Goal: Find specific fact: Find specific fact

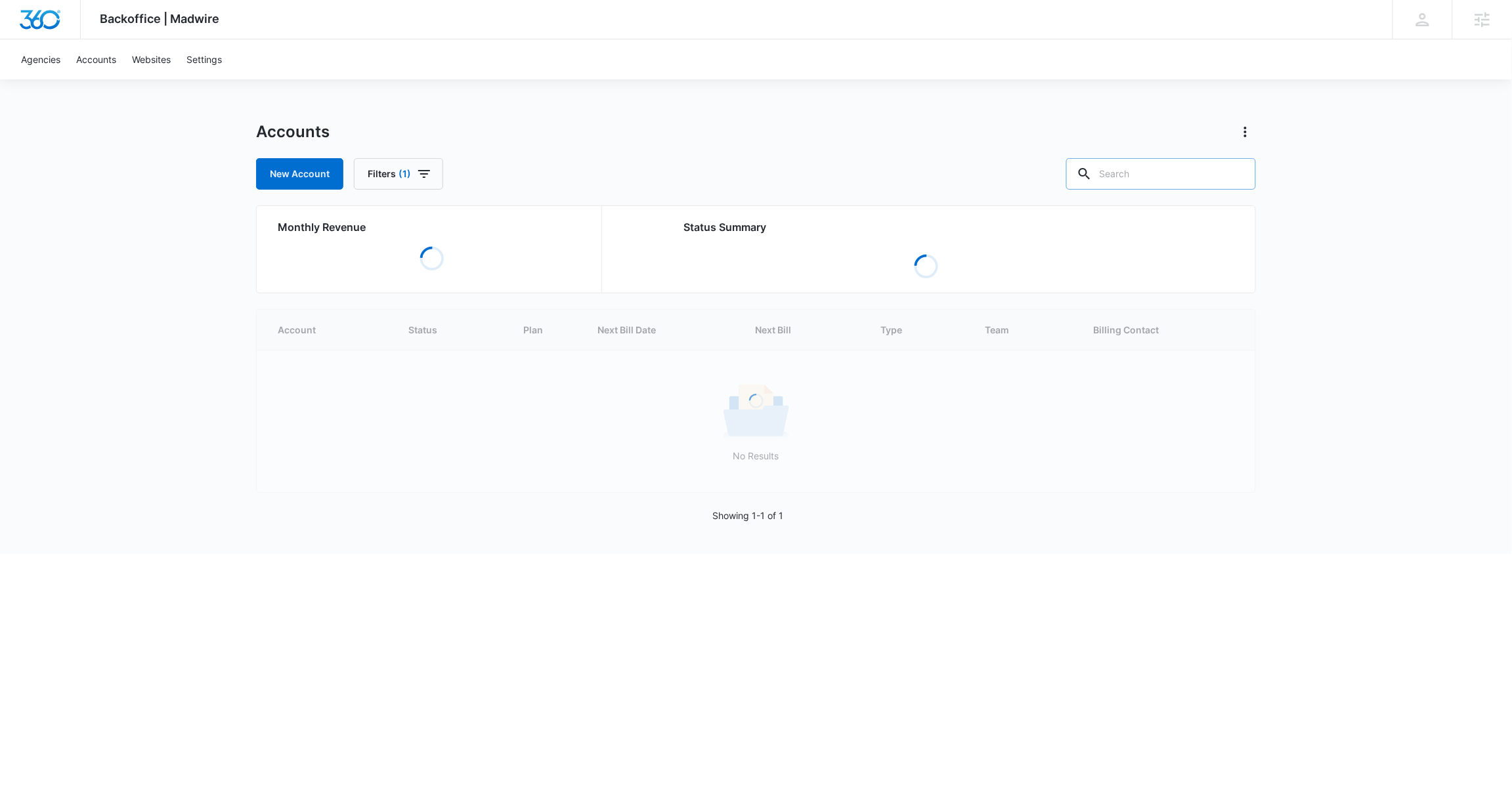
click at [1178, 181] on input "text" at bounding box center [1160, 173] width 190 height 31
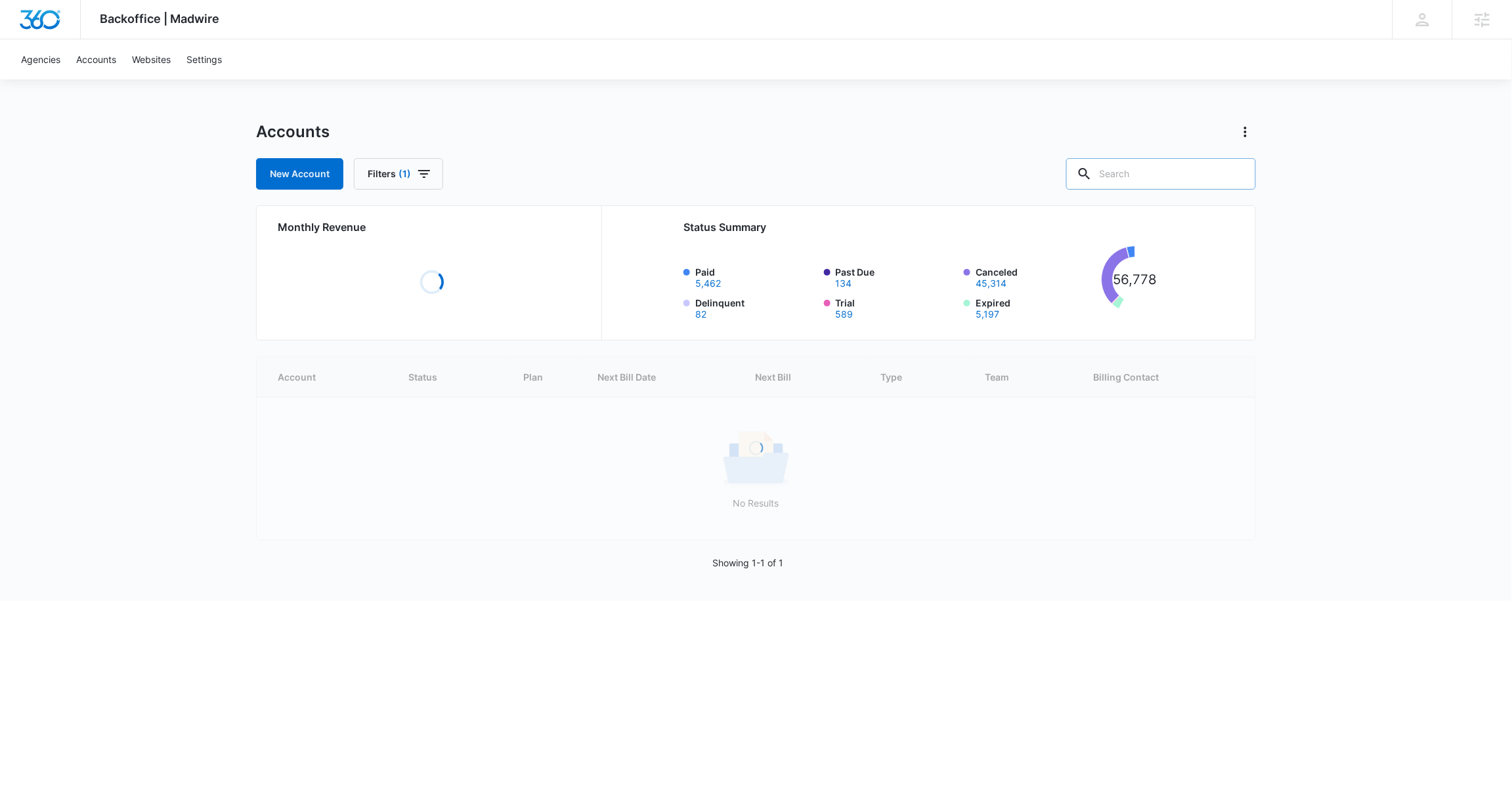
paste input "A1AN3342715e1fdbfcb4af1"
type input "A1AN3342715e1fdbfcb4af1"
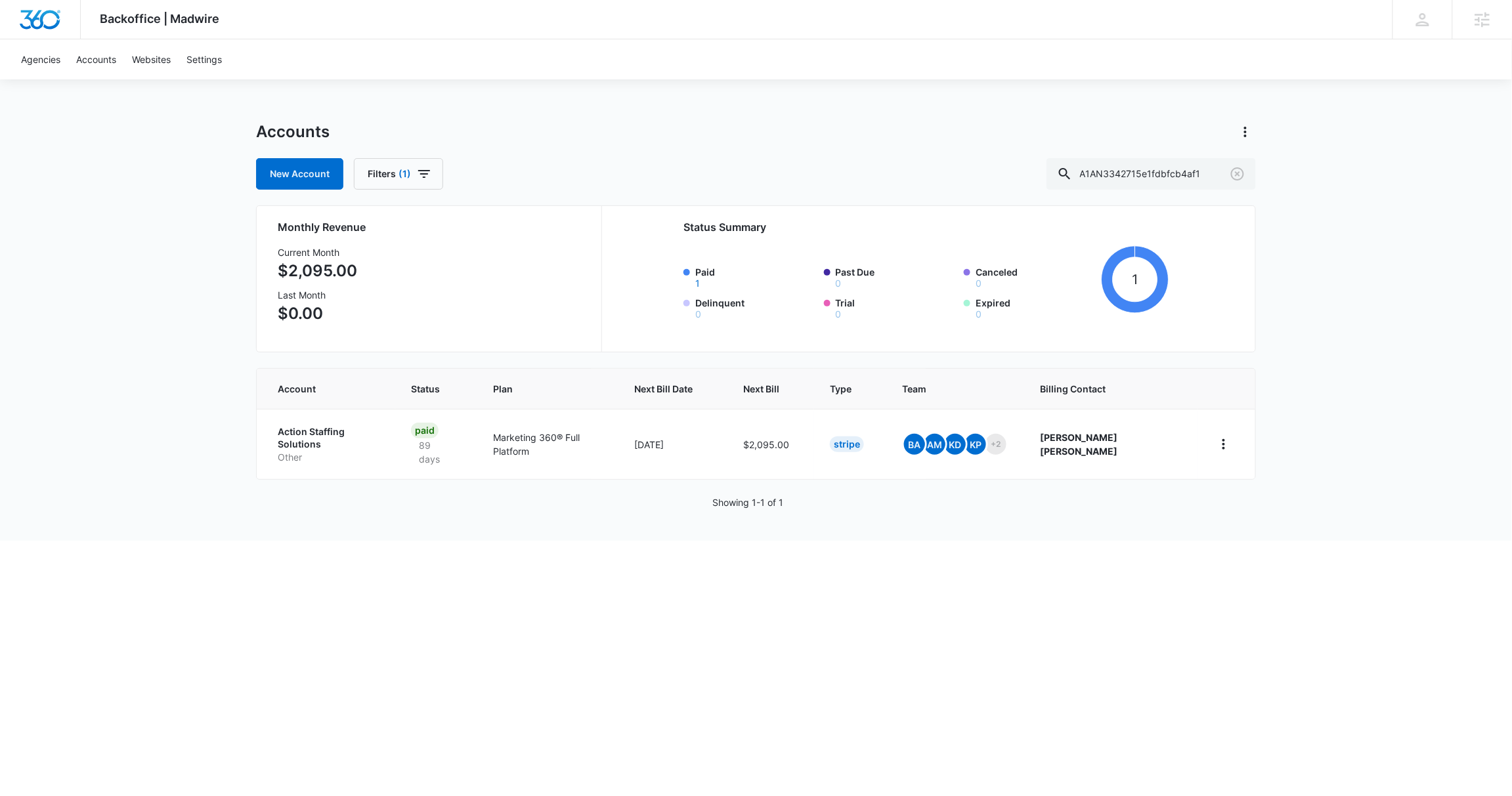
click at [335, 429] on p "Action Staffing Solutions" at bounding box center [328, 438] width 102 height 25
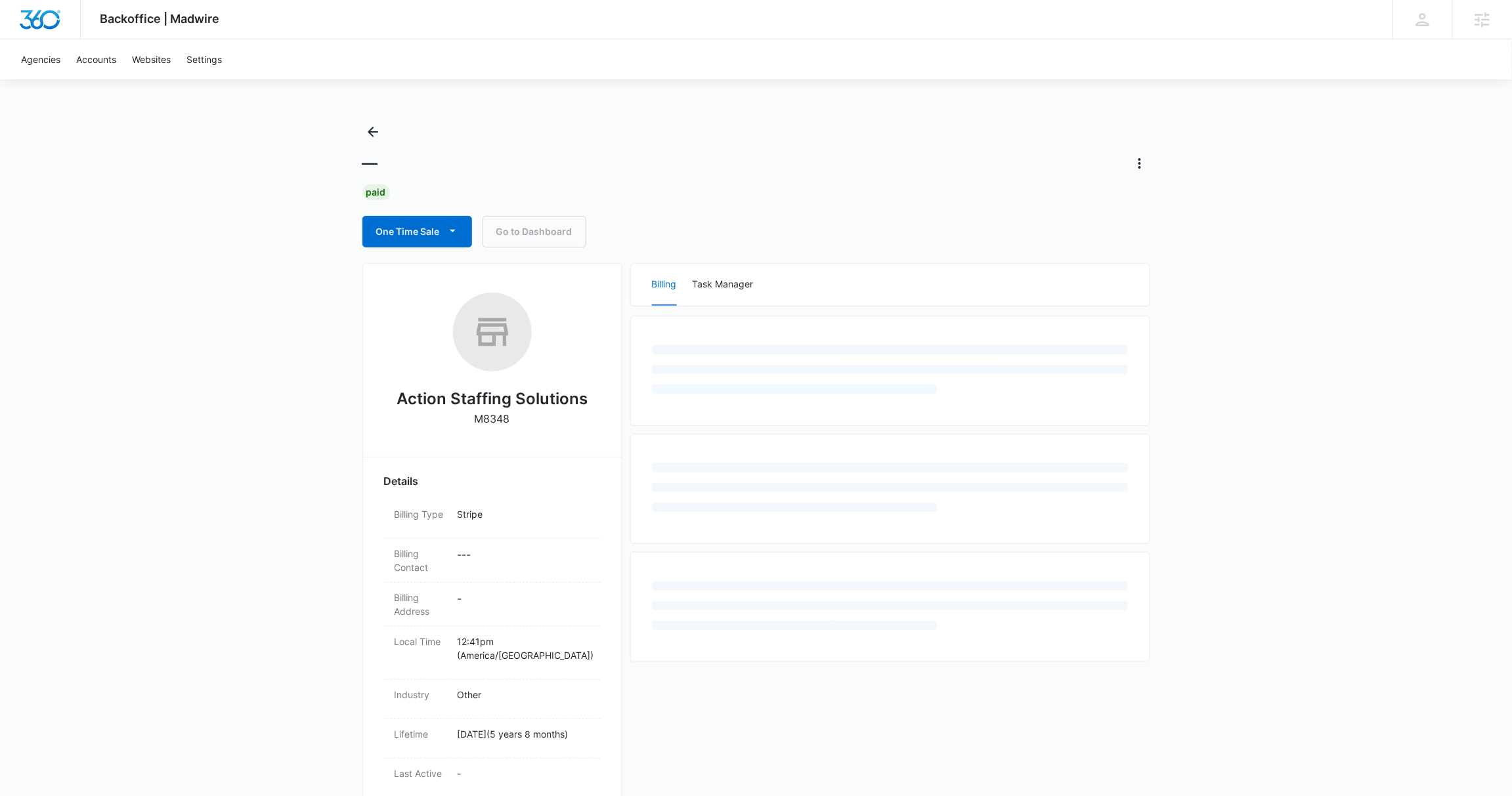
click at [489, 422] on p "M8348" at bounding box center [492, 418] width 35 height 16
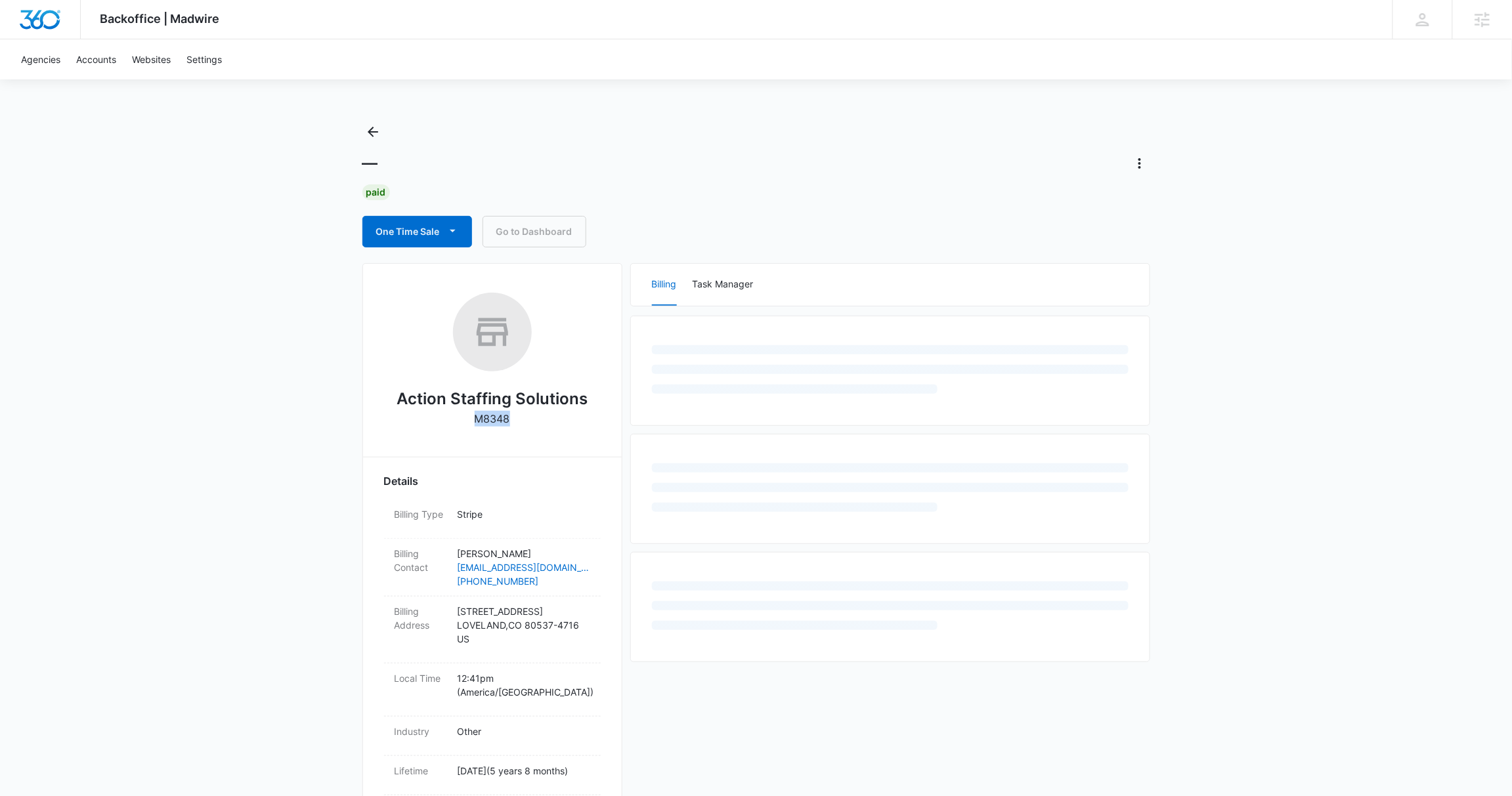
click at [489, 422] on p "M8348" at bounding box center [492, 418] width 35 height 16
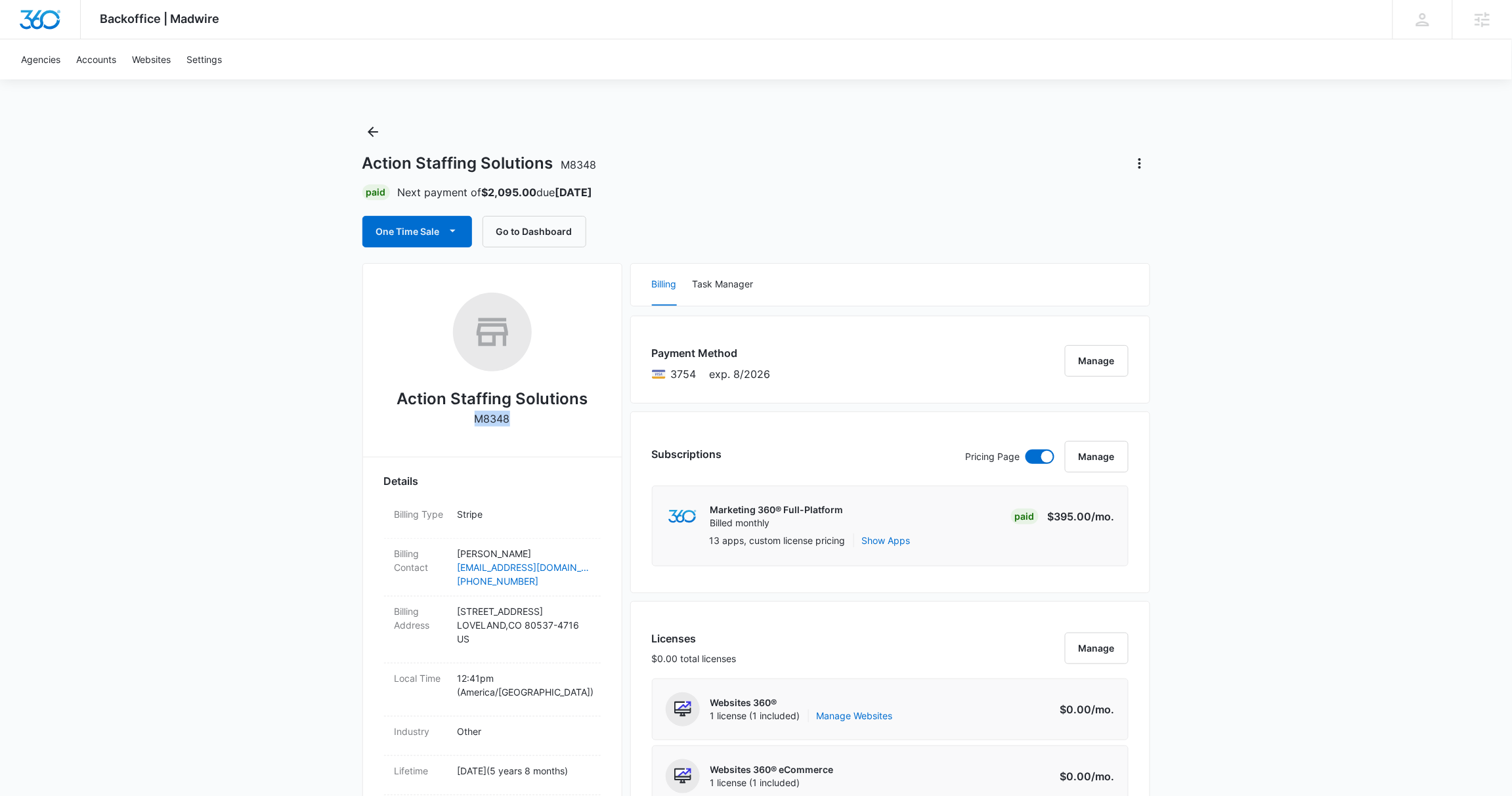
copy p "M8348"
